Goal: Find specific page/section: Find specific page/section

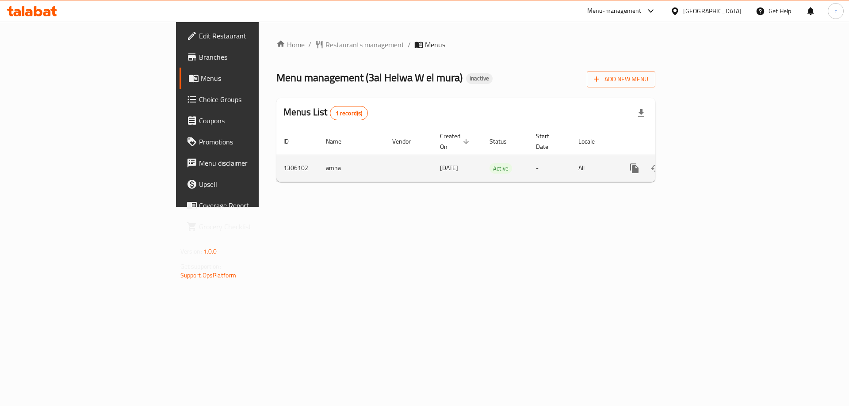
click at [704, 163] on icon "enhanced table" at bounding box center [698, 168] width 11 height 11
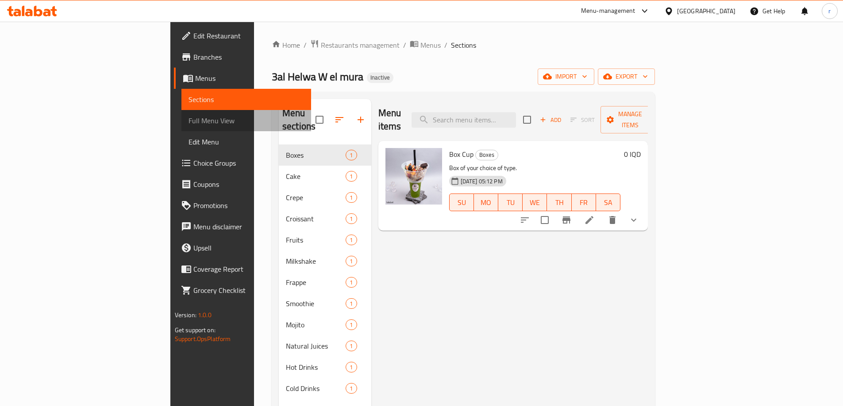
click at [181, 114] on link "Full Menu View" at bounding box center [246, 120] width 130 height 21
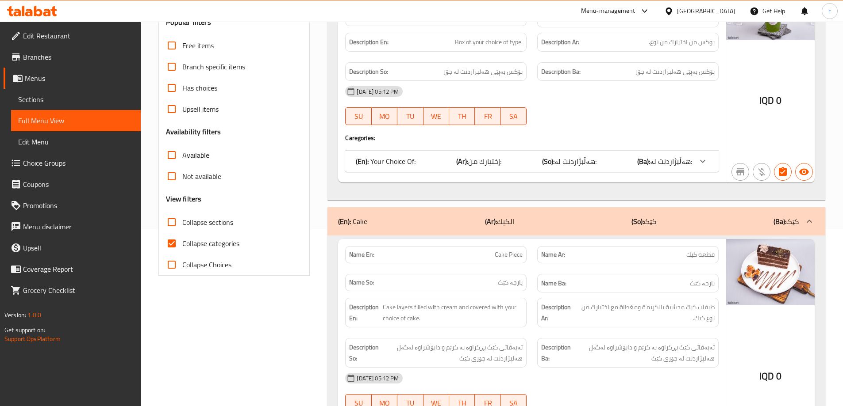
click at [178, 242] on input "Collapse categories" at bounding box center [171, 243] width 21 height 21
checkbox input "false"
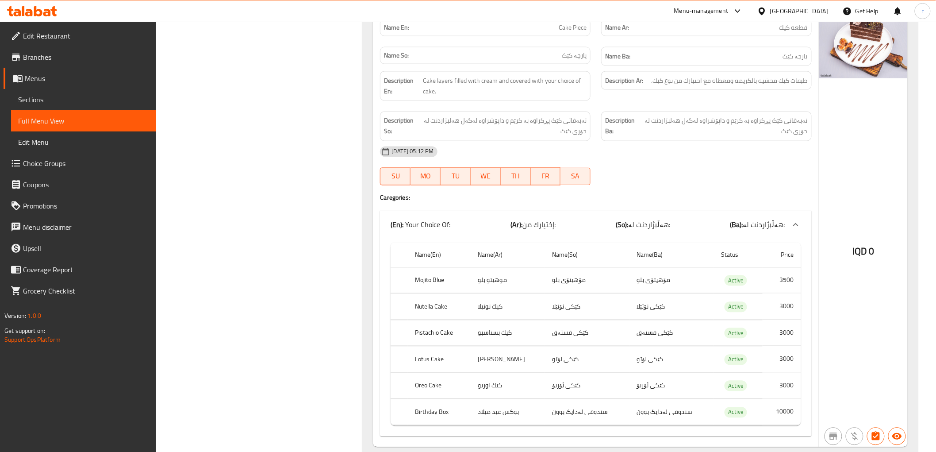
scroll to position [583, 0]
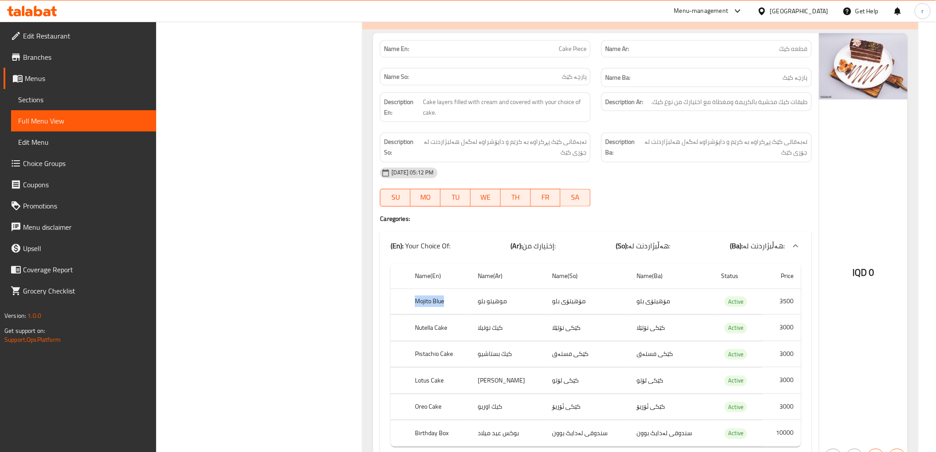
drag, startPoint x: 413, startPoint y: 306, endPoint x: 452, endPoint y: 306, distance: 38.9
copy th "Mojito Blue"
drag, startPoint x: 476, startPoint y: 300, endPoint x: 489, endPoint y: 303, distance: 13.3
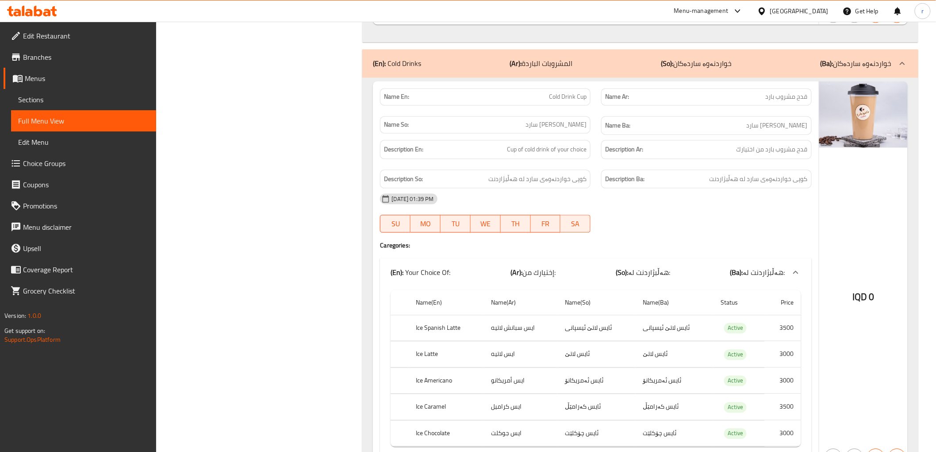
scroll to position [4973, 0]
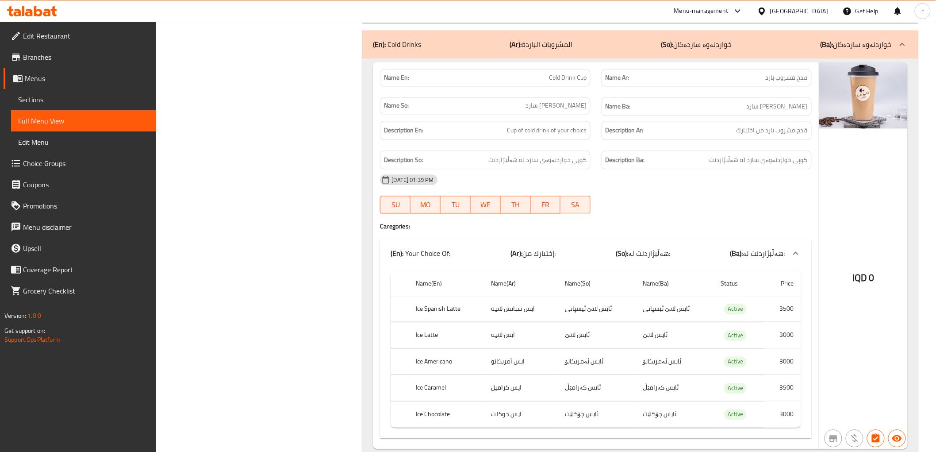
click at [104, 94] on span "Sections" at bounding box center [83, 99] width 131 height 11
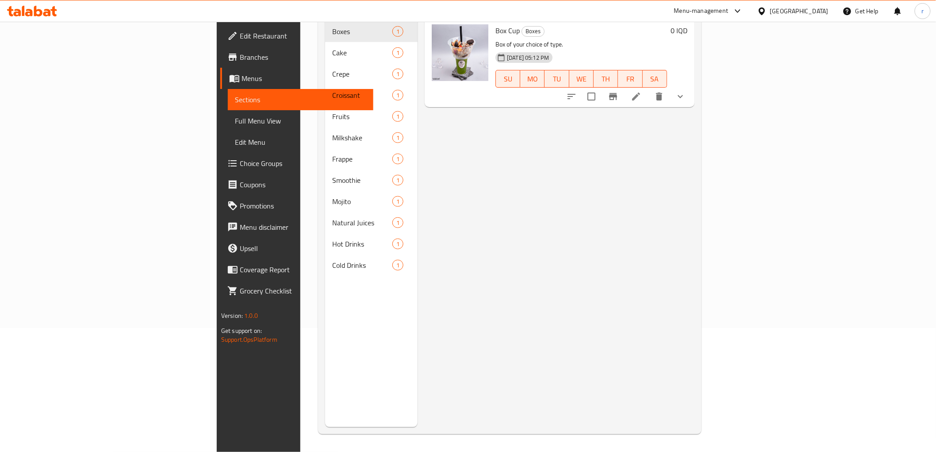
scroll to position [124, 0]
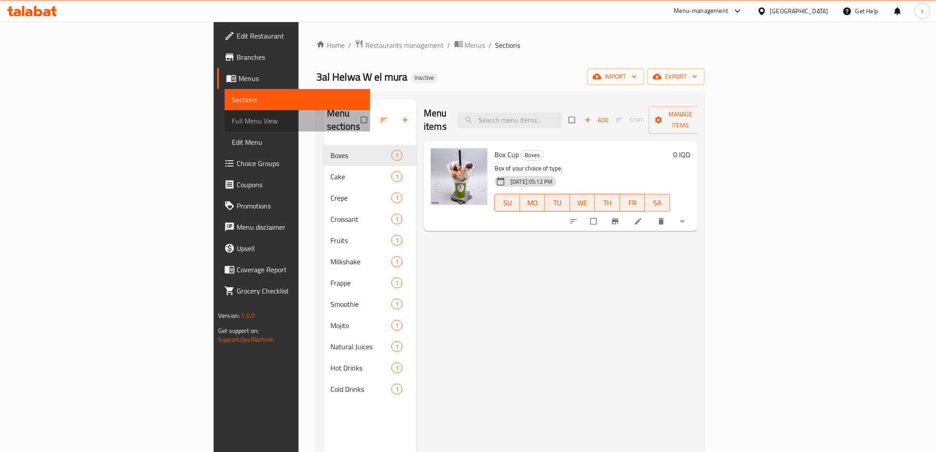
click at [232, 118] on span "Full Menu View" at bounding box center [297, 120] width 131 height 11
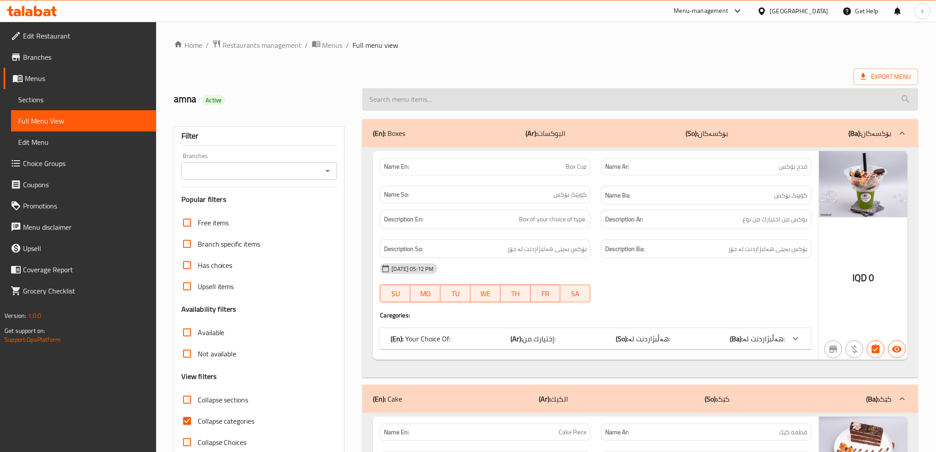
click at [466, 100] on input "search" at bounding box center [640, 99] width 556 height 23
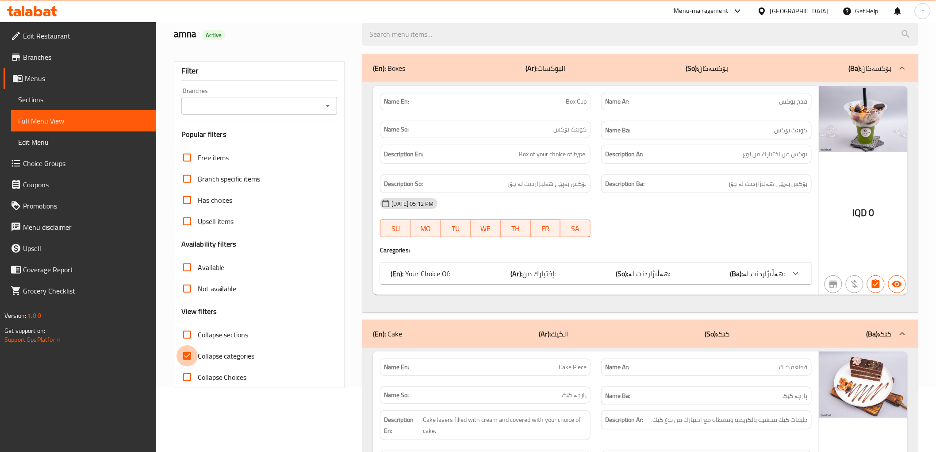
drag, startPoint x: 184, startPoint y: 360, endPoint x: 248, endPoint y: 326, distance: 71.8
click at [186, 359] on input "Collapse categories" at bounding box center [186, 355] width 21 height 21
checkbox input "false"
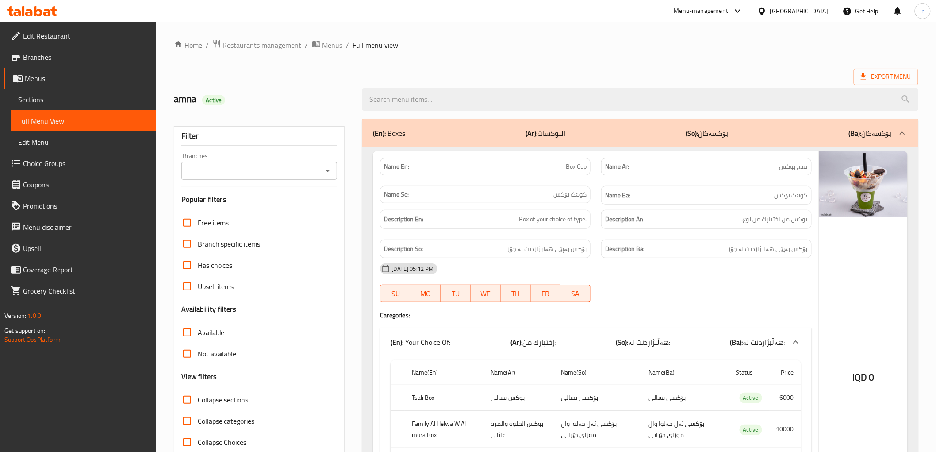
click at [443, 111] on div at bounding box center [640, 99] width 566 height 33
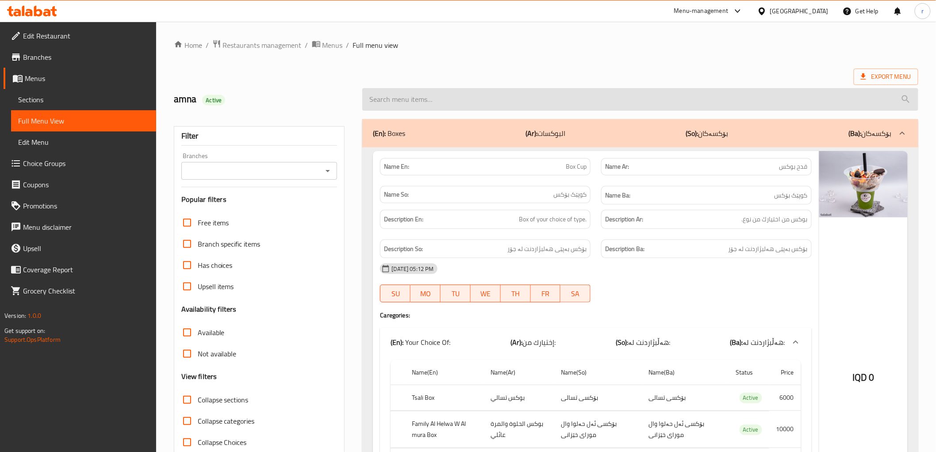
click at [443, 105] on input "search" at bounding box center [640, 99] width 556 height 23
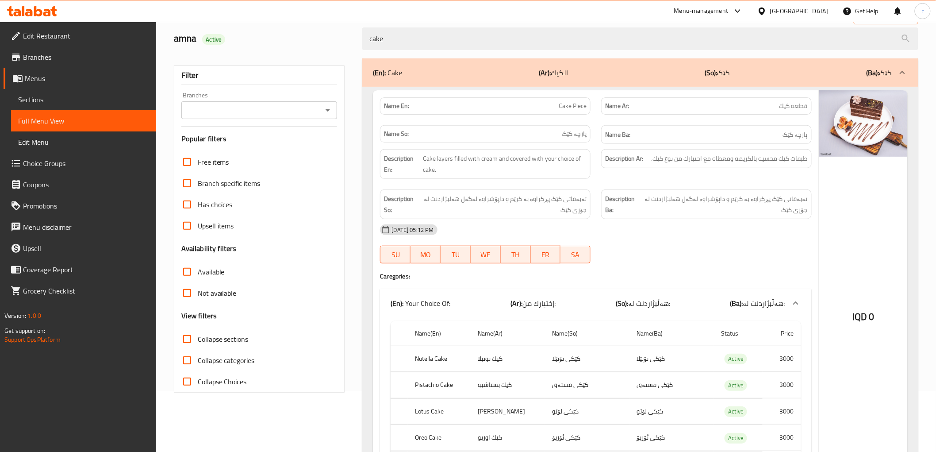
scroll to position [11, 0]
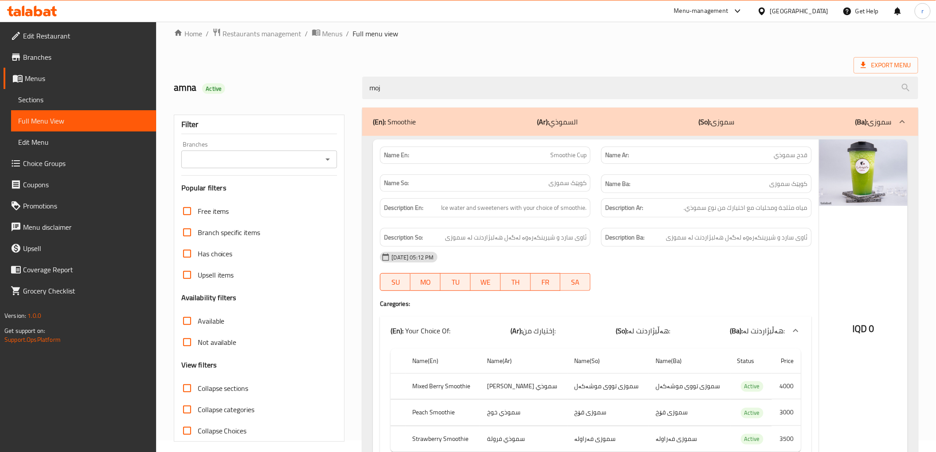
type input "moji"
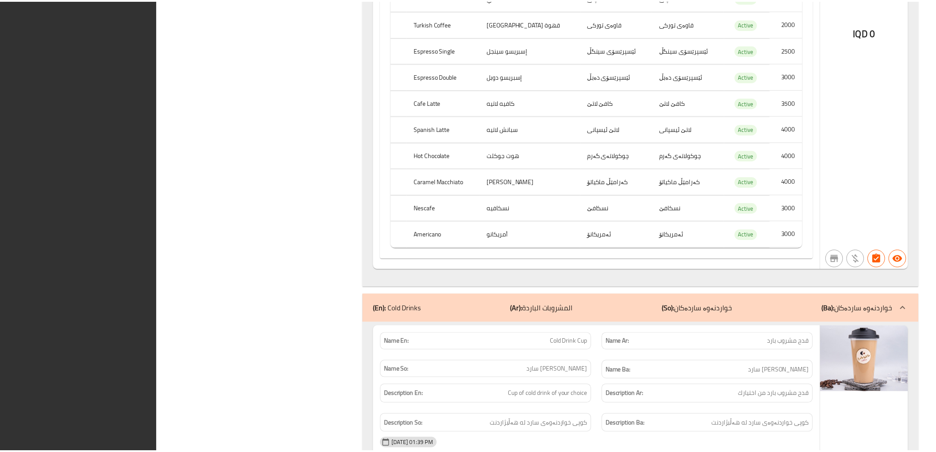
scroll to position [4962, 0]
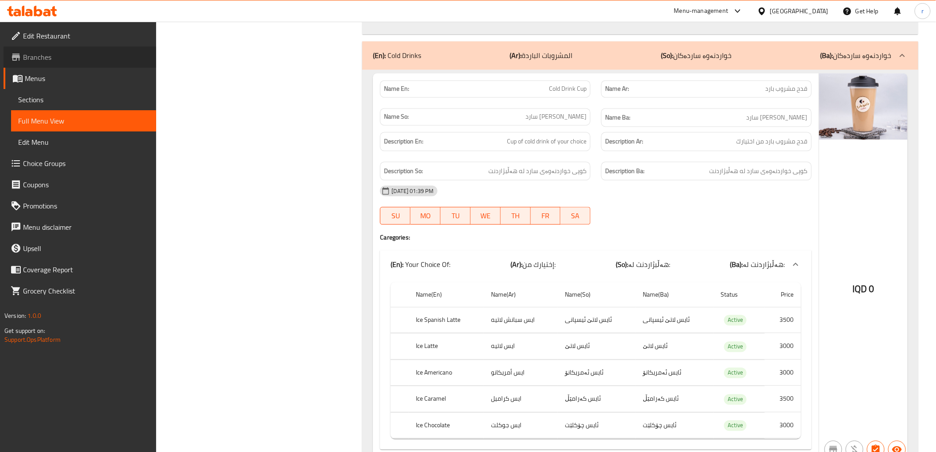
click at [96, 54] on span "Branches" at bounding box center [86, 57] width 126 height 11
